Goal: Check status: Check status

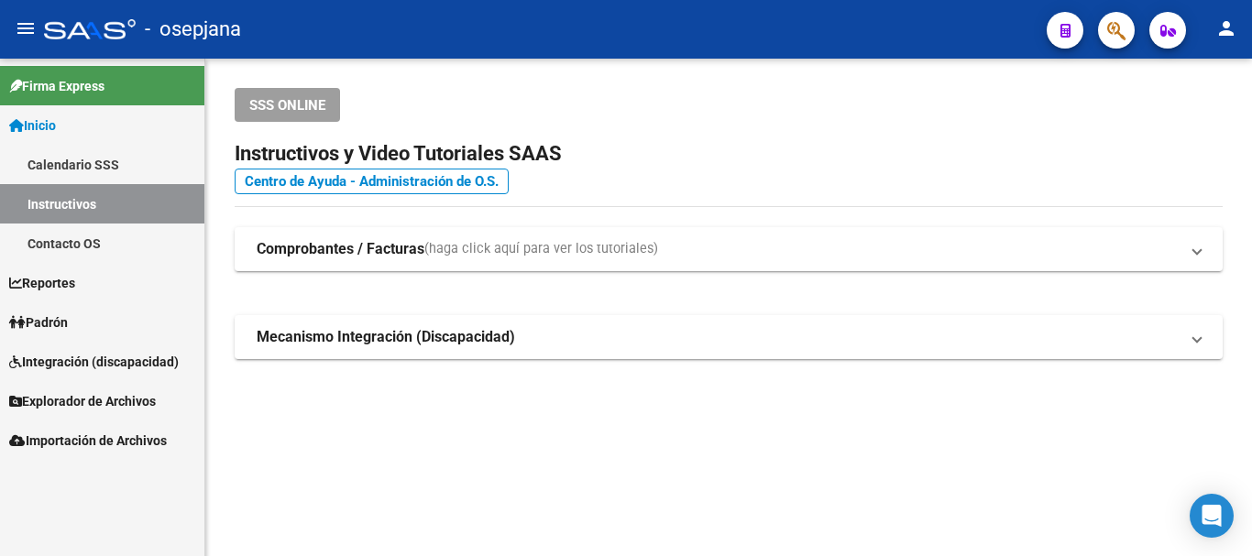
click at [53, 318] on span "Padrón" at bounding box center [38, 323] width 59 height 20
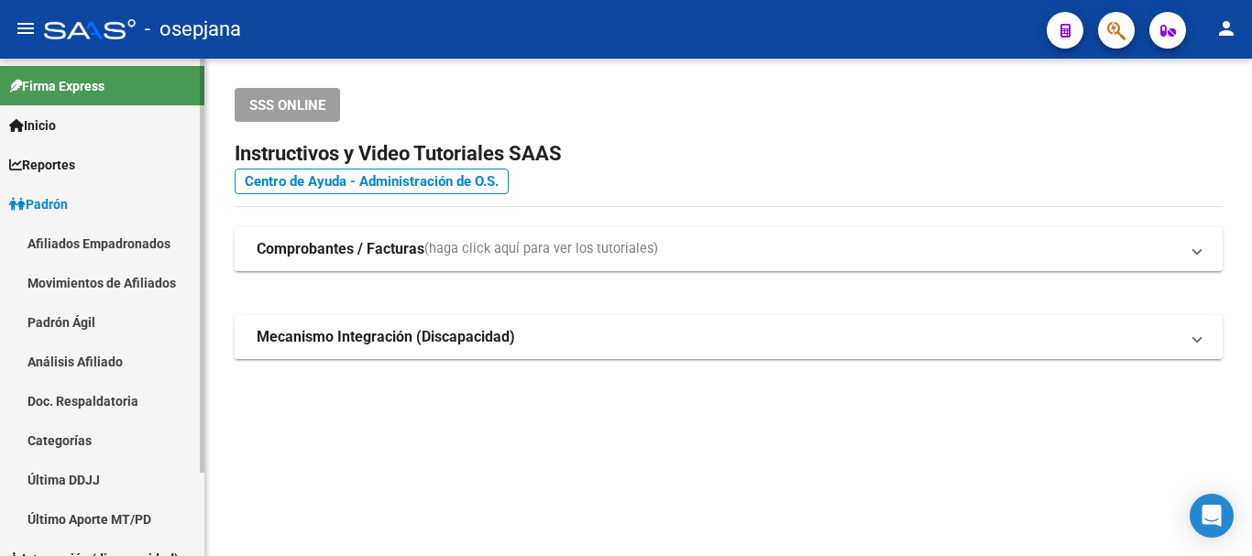
click at [86, 358] on link "Análisis Afiliado" at bounding box center [102, 361] width 204 height 39
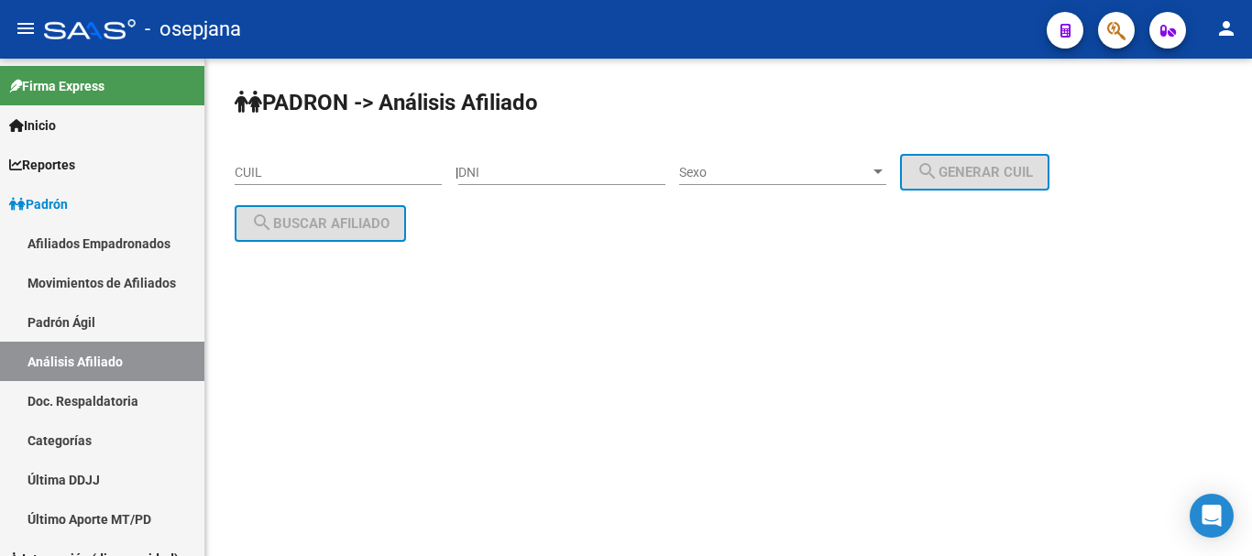
click at [247, 163] on div "CUIL" at bounding box center [338, 166] width 207 height 37
drag, startPoint x: 247, startPoint y: 163, endPoint x: 749, endPoint y: 347, distance: 534.1
click at [760, 360] on mat-sidenav-content "PADRON -> Análisis Afiliado CUIL | DNI Sexo Sexo search Generar CUIL search Bus…" at bounding box center [728, 308] width 1047 height 498
click at [235, 165] on input "CUIL" at bounding box center [338, 173] width 207 height 16
paste input "20-30724841-8"
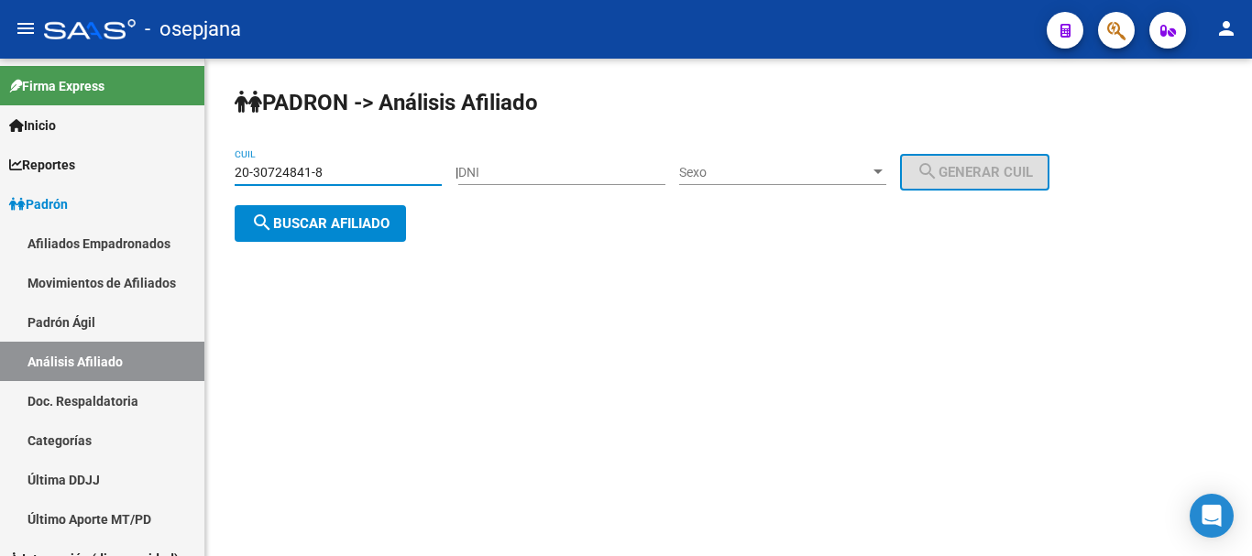
type input "20-30724841-8"
click at [306, 215] on span "search Buscar afiliado" at bounding box center [320, 223] width 138 height 16
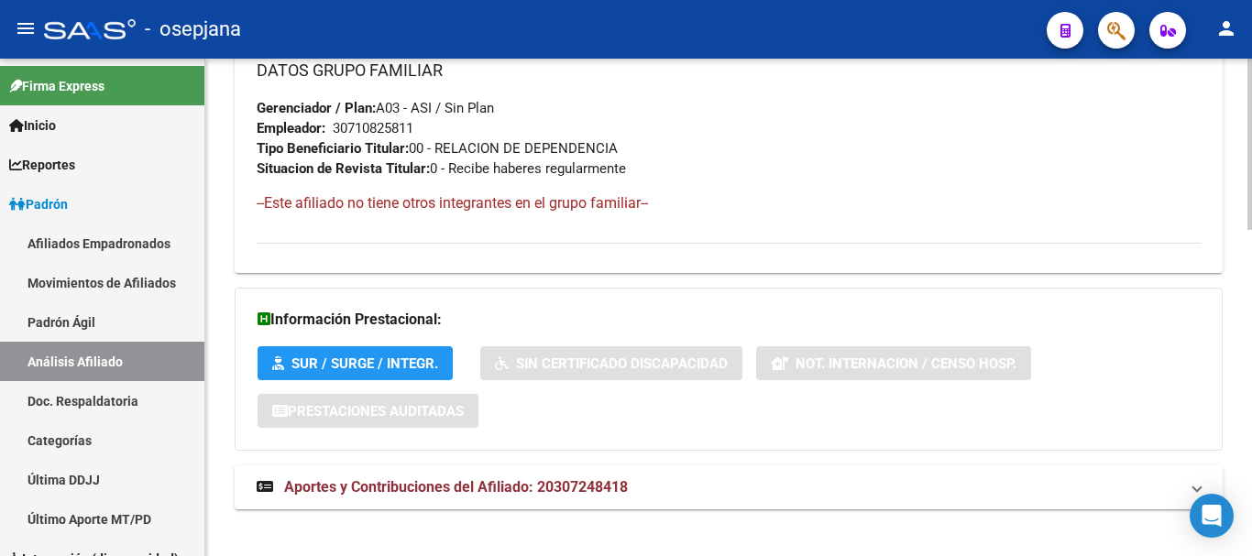
scroll to position [944, 0]
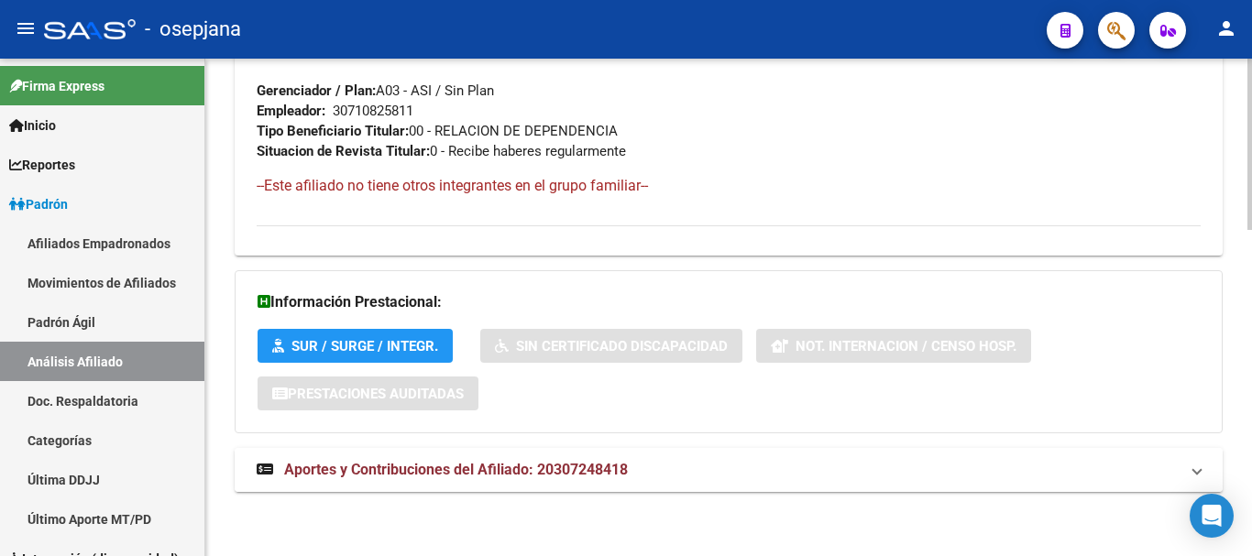
click at [394, 463] on span "Aportes y Contribuciones del Afiliado: 20307248418" at bounding box center [456, 469] width 344 height 17
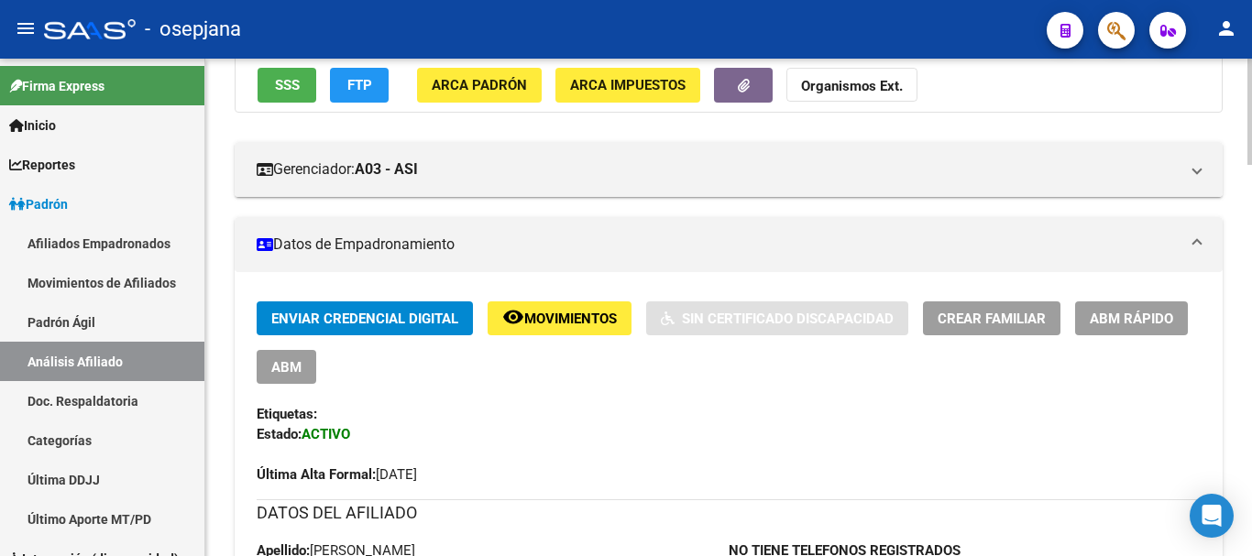
scroll to position [0, 0]
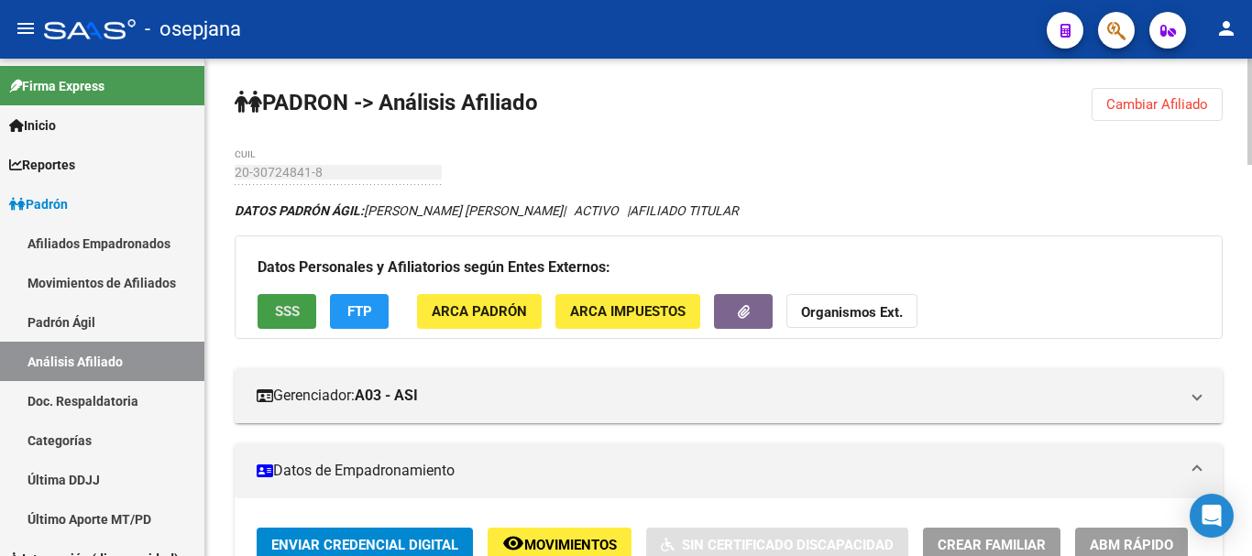
click at [283, 306] on span "SSS" at bounding box center [287, 312] width 25 height 16
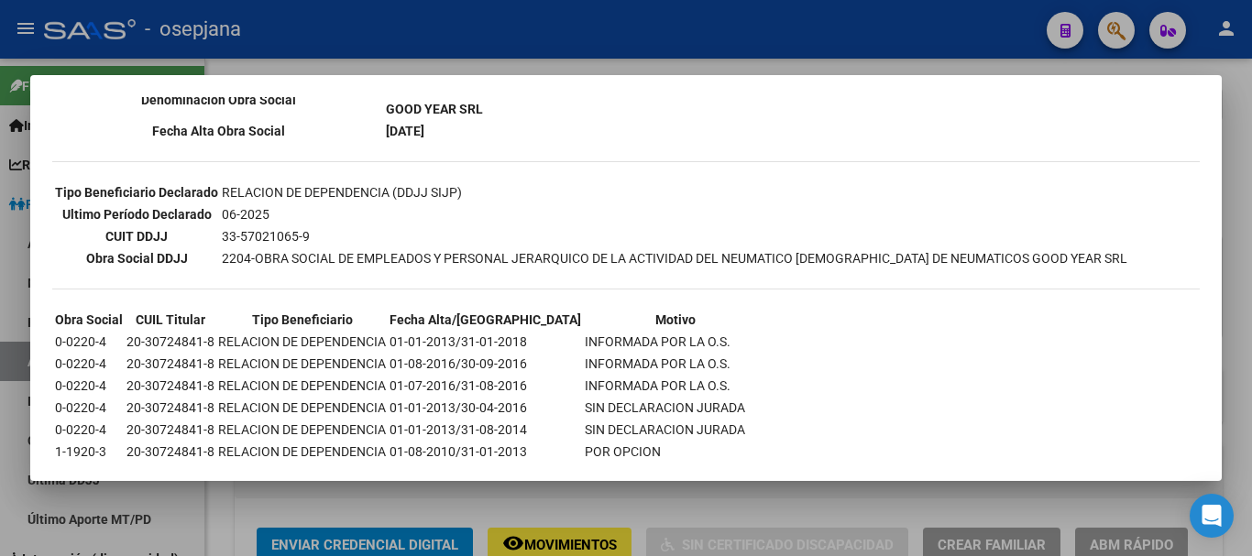
scroll to position [603, 0]
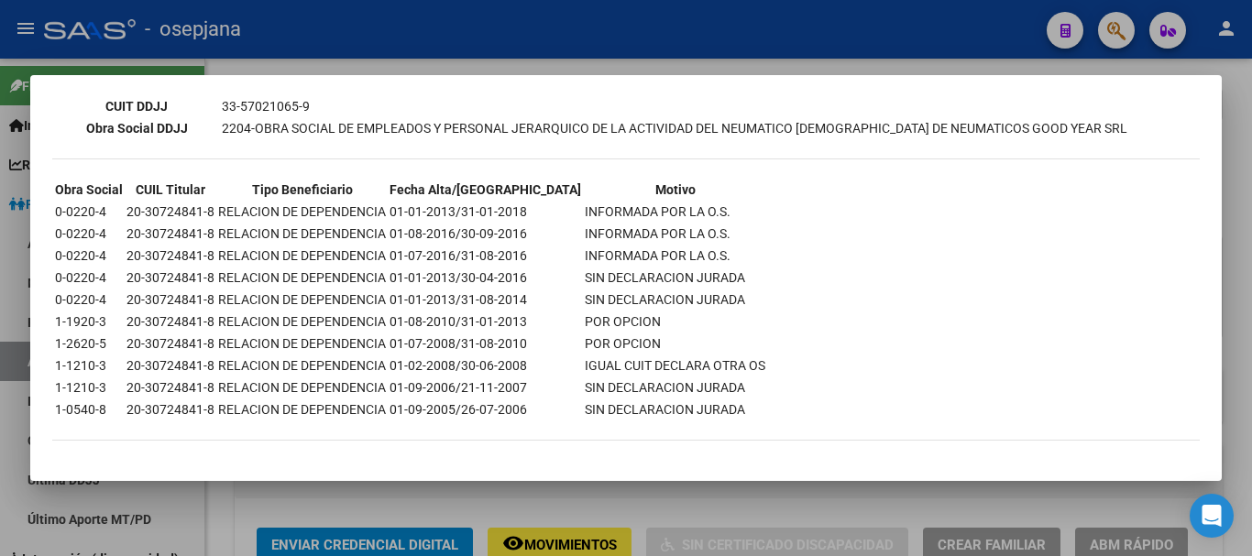
click at [1245, 223] on div at bounding box center [626, 278] width 1252 height 556
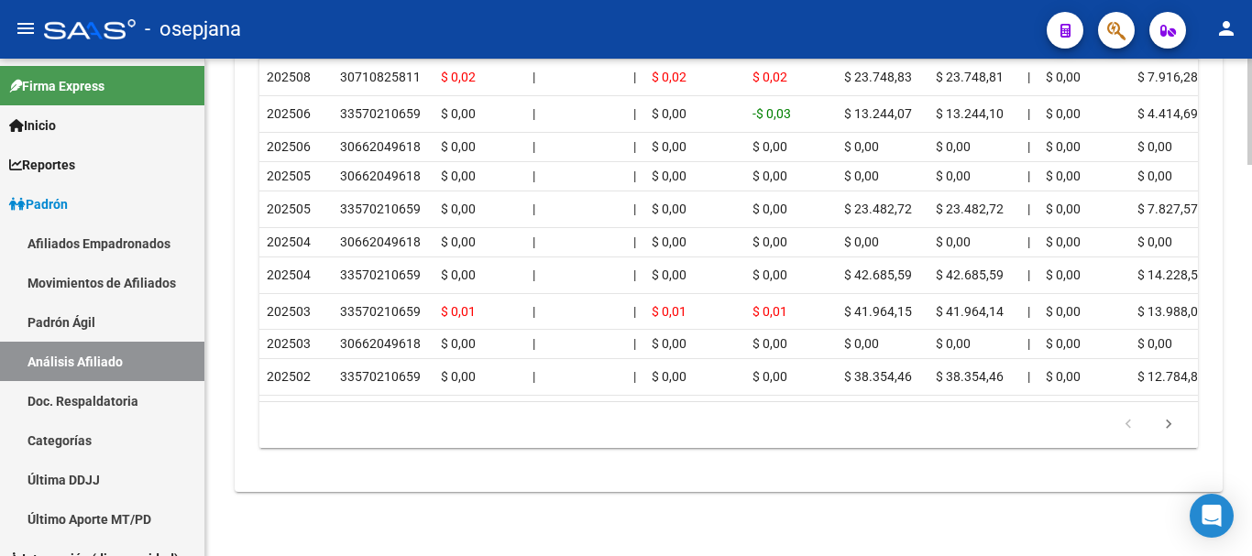
scroll to position [1284, 0]
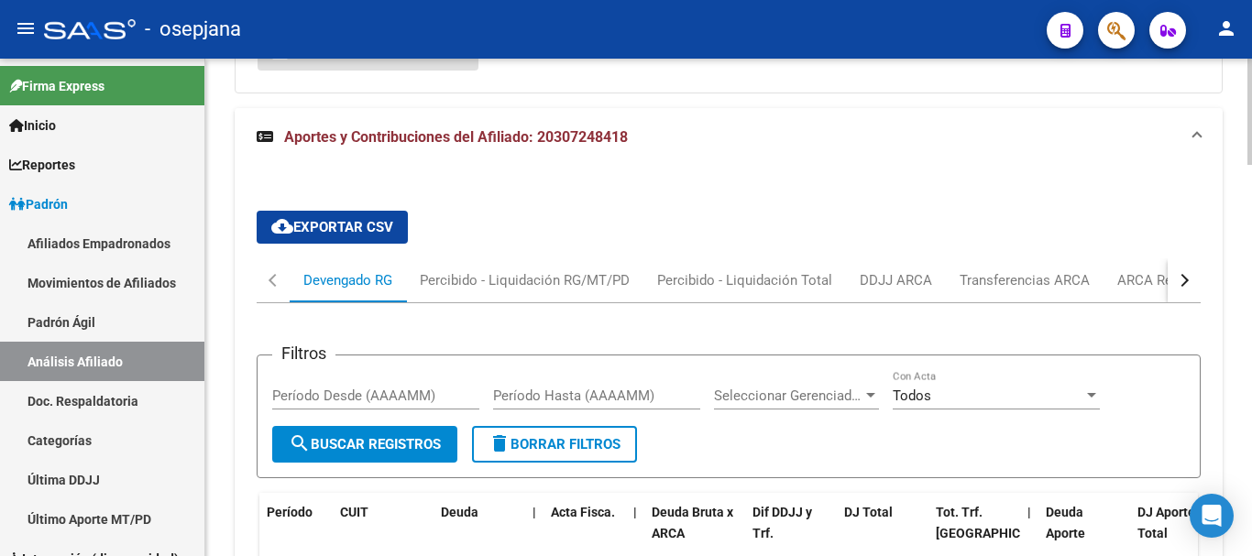
click at [1181, 281] on div "button" at bounding box center [1182, 280] width 13 height 13
click at [1057, 277] on div "ARCA Relaciones Laborales" at bounding box center [1073, 280] width 171 height 20
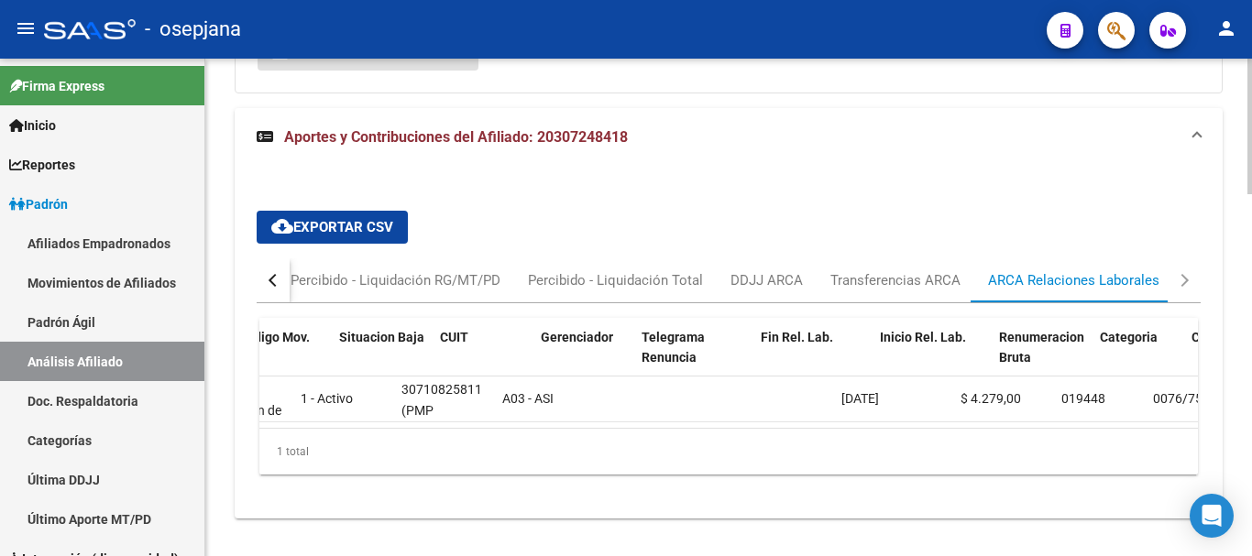
scroll to position [0, 106]
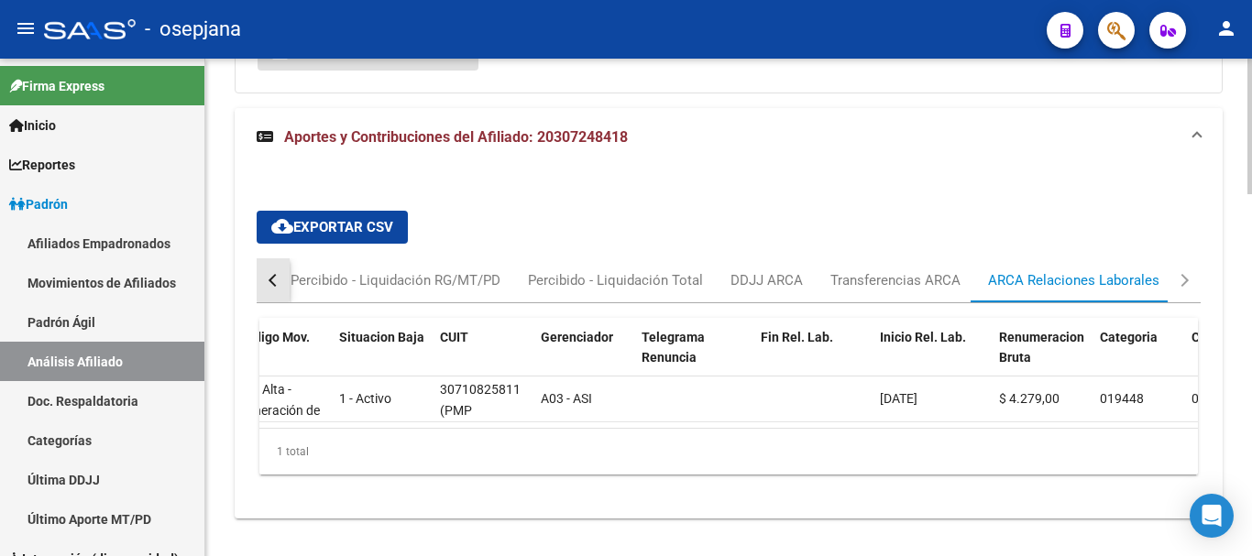
click at [273, 279] on div "button" at bounding box center [275, 280] width 13 height 13
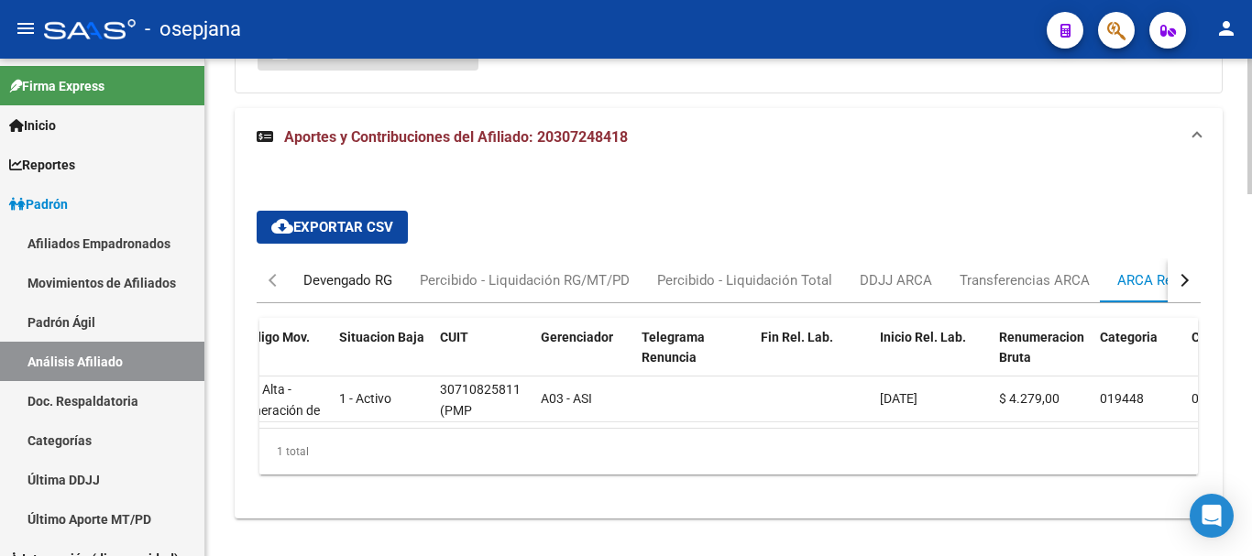
click at [346, 276] on div "Devengado RG" at bounding box center [347, 280] width 89 height 20
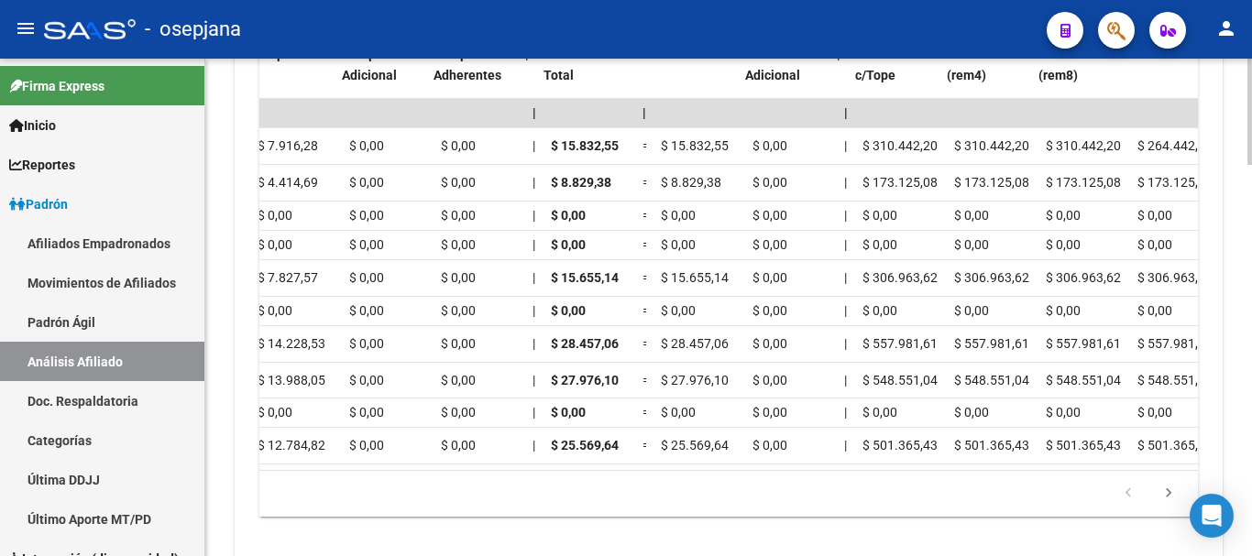
scroll to position [0, 1987]
